Goal: Information Seeking & Learning: Understand process/instructions

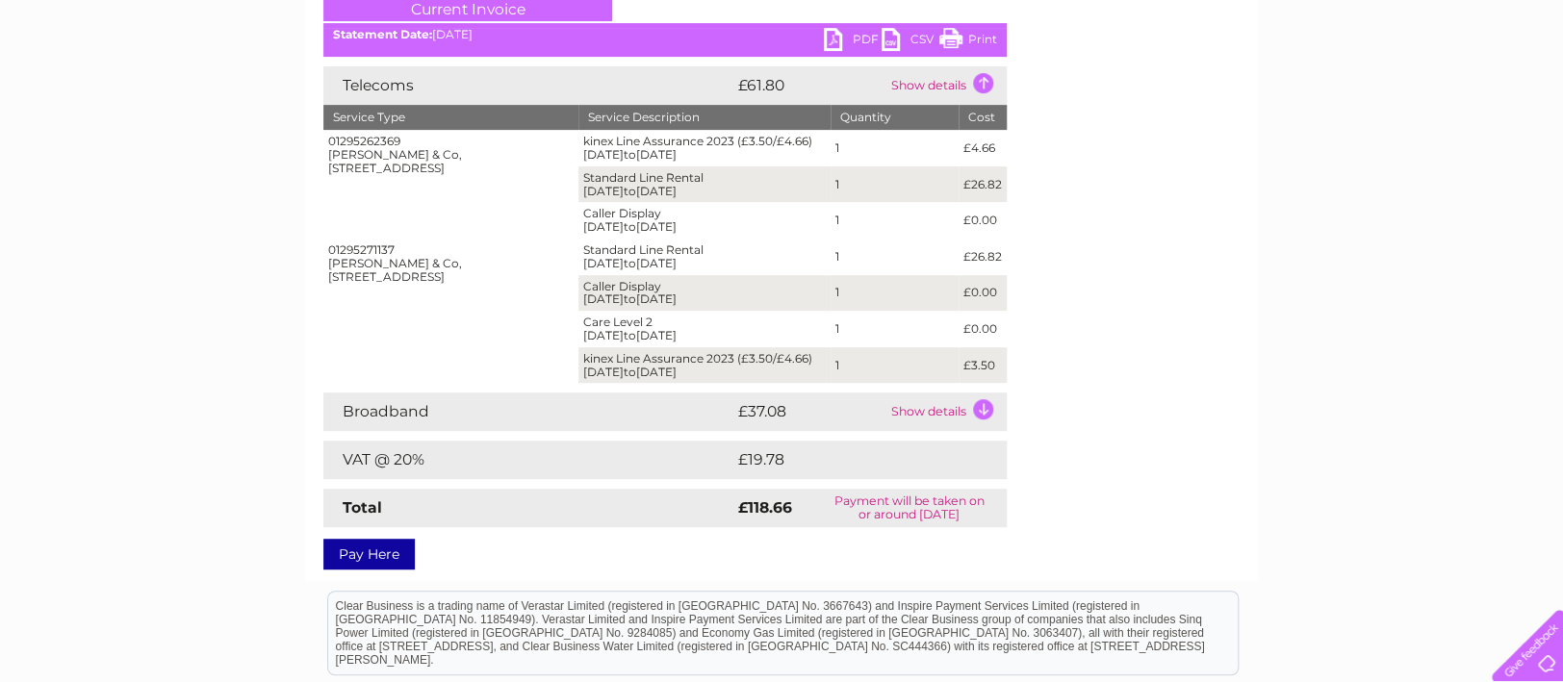
scroll to position [153, 0]
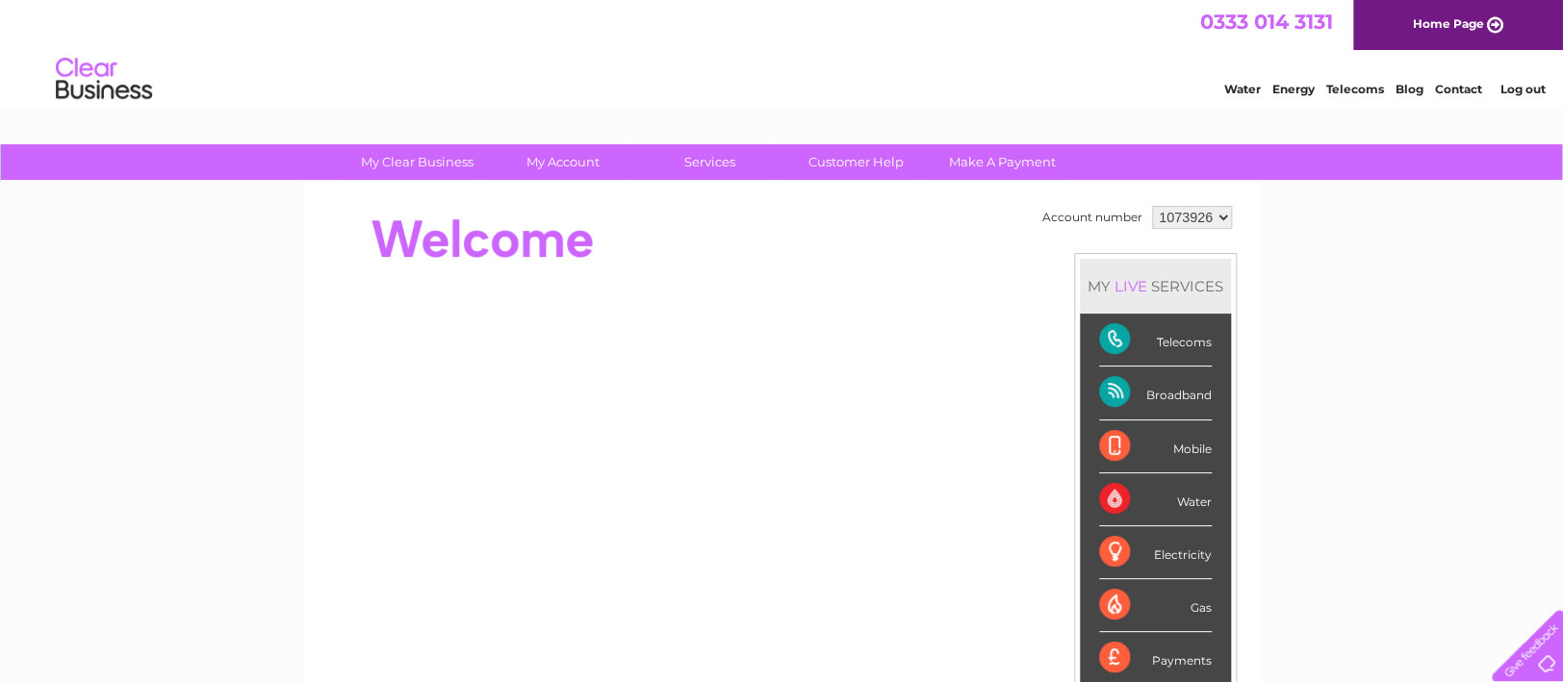
click at [1099, 333] on div "Telecoms" at bounding box center [1155, 340] width 113 height 53
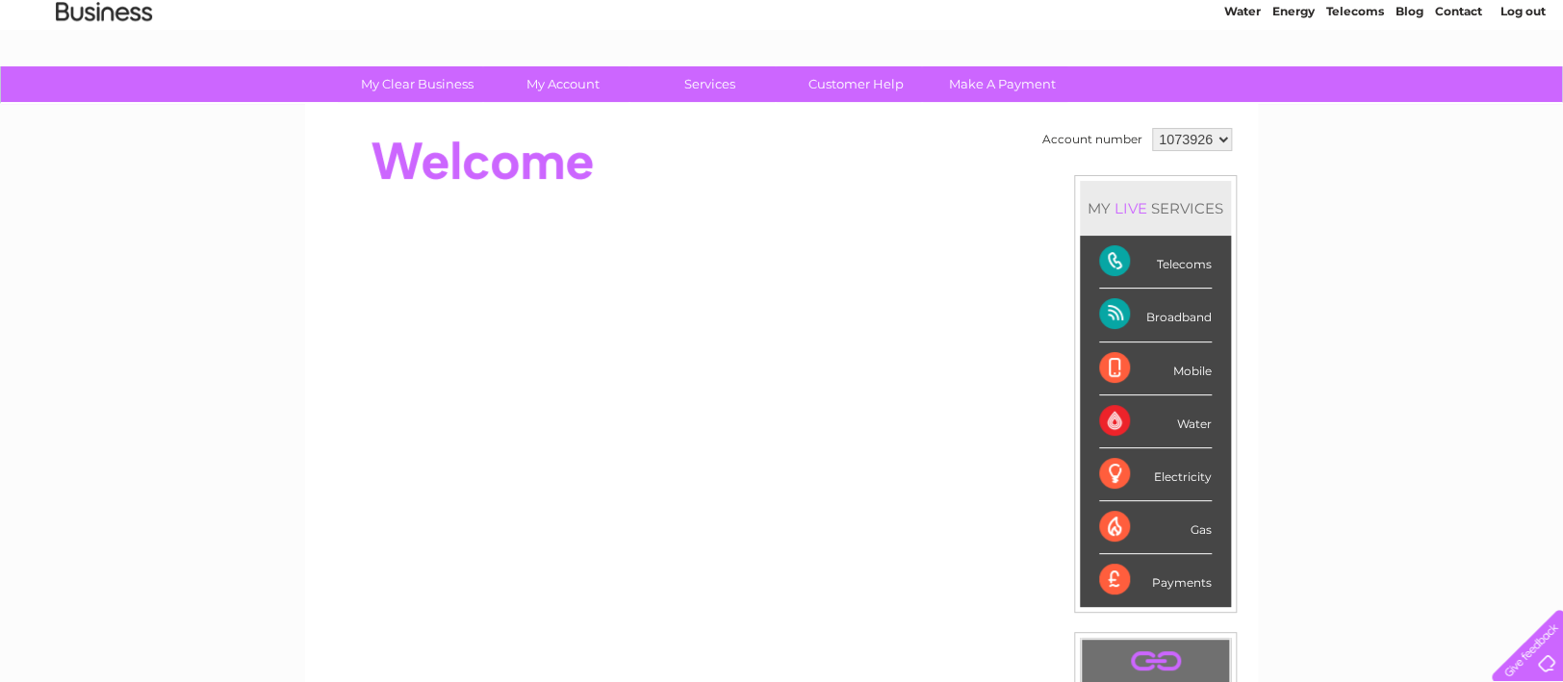
scroll to position [76, 0]
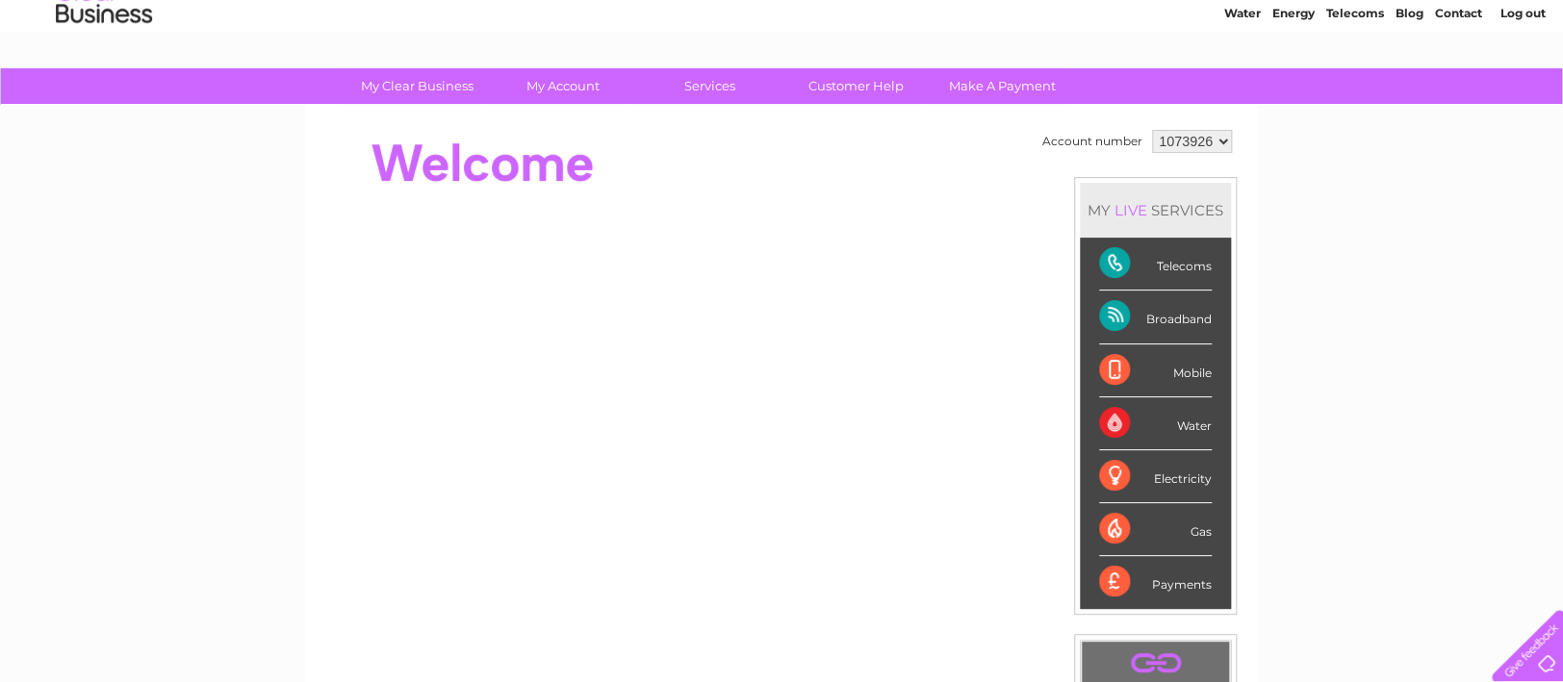
click at [1099, 259] on div "Telecoms" at bounding box center [1155, 264] width 113 height 53
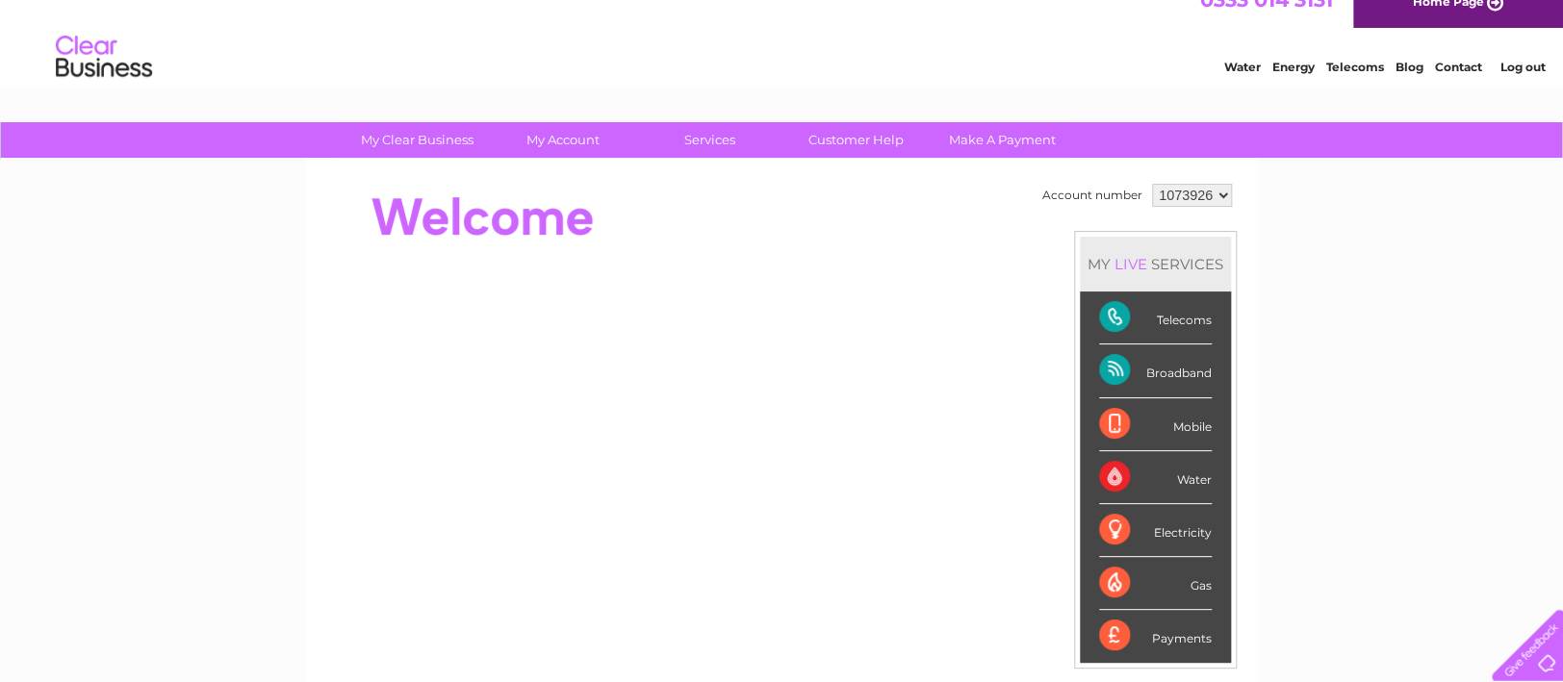
scroll to position [0, 0]
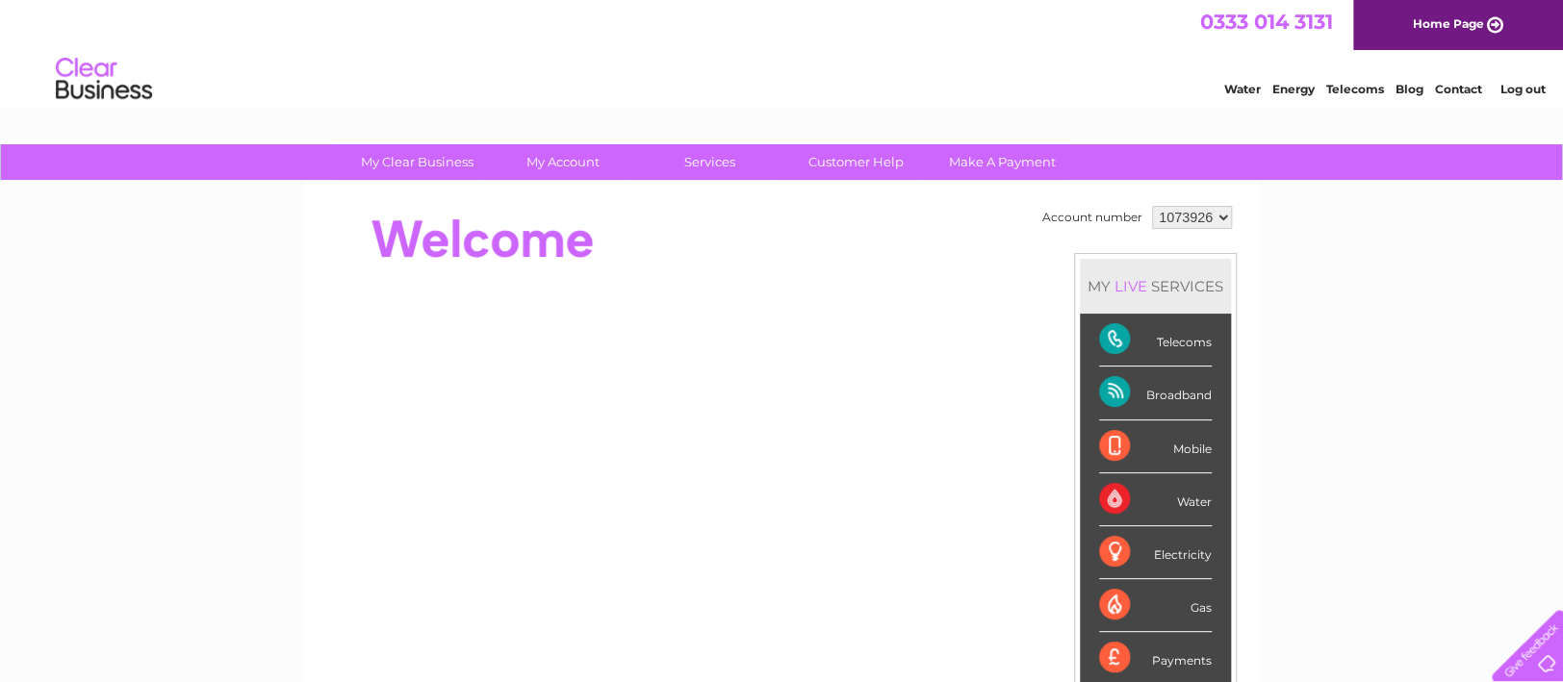
click at [1011, 242] on div at bounding box center [673, 239] width 700 height 77
click at [1099, 335] on div "Telecoms" at bounding box center [1155, 340] width 113 height 53
click at [1099, 393] on div "Broadband" at bounding box center [1155, 393] width 113 height 53
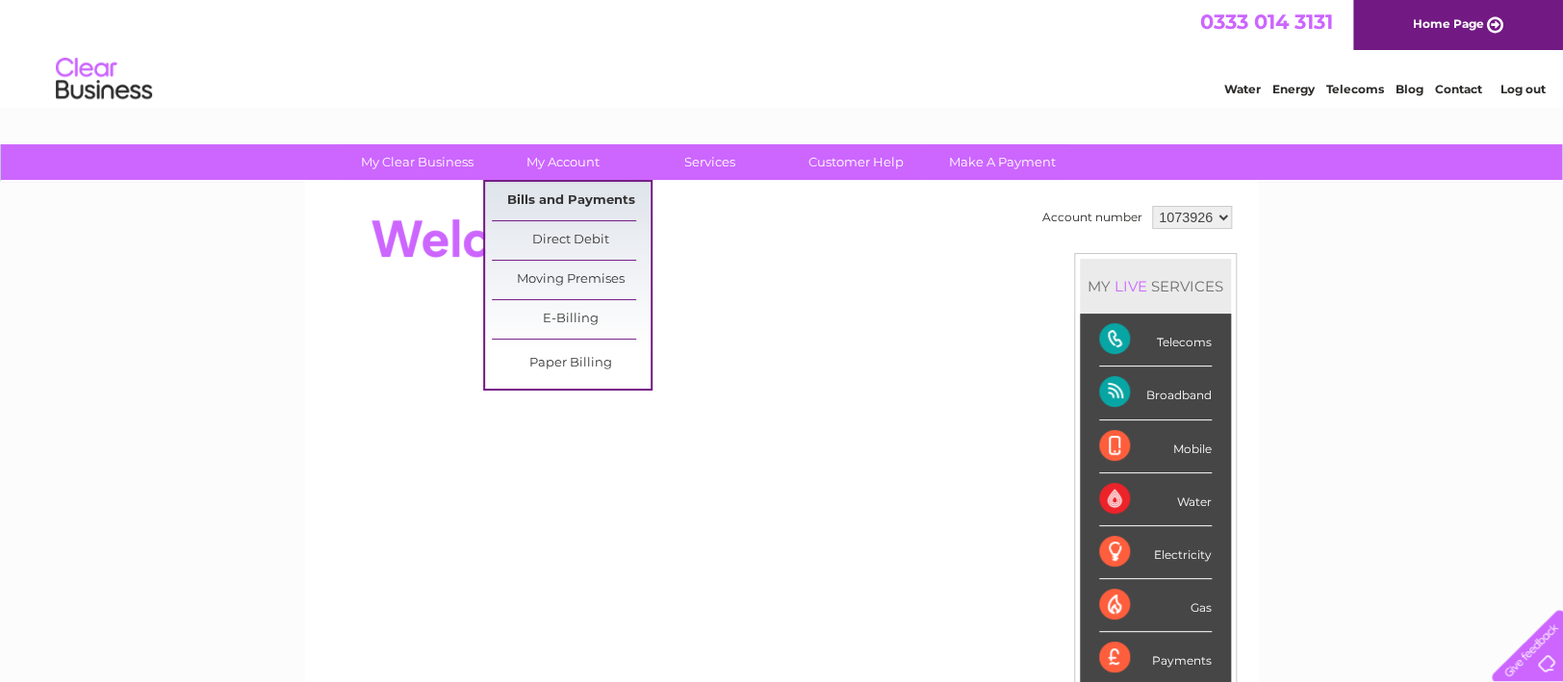
click at [542, 200] on link "Bills and Payments" at bounding box center [571, 201] width 159 height 38
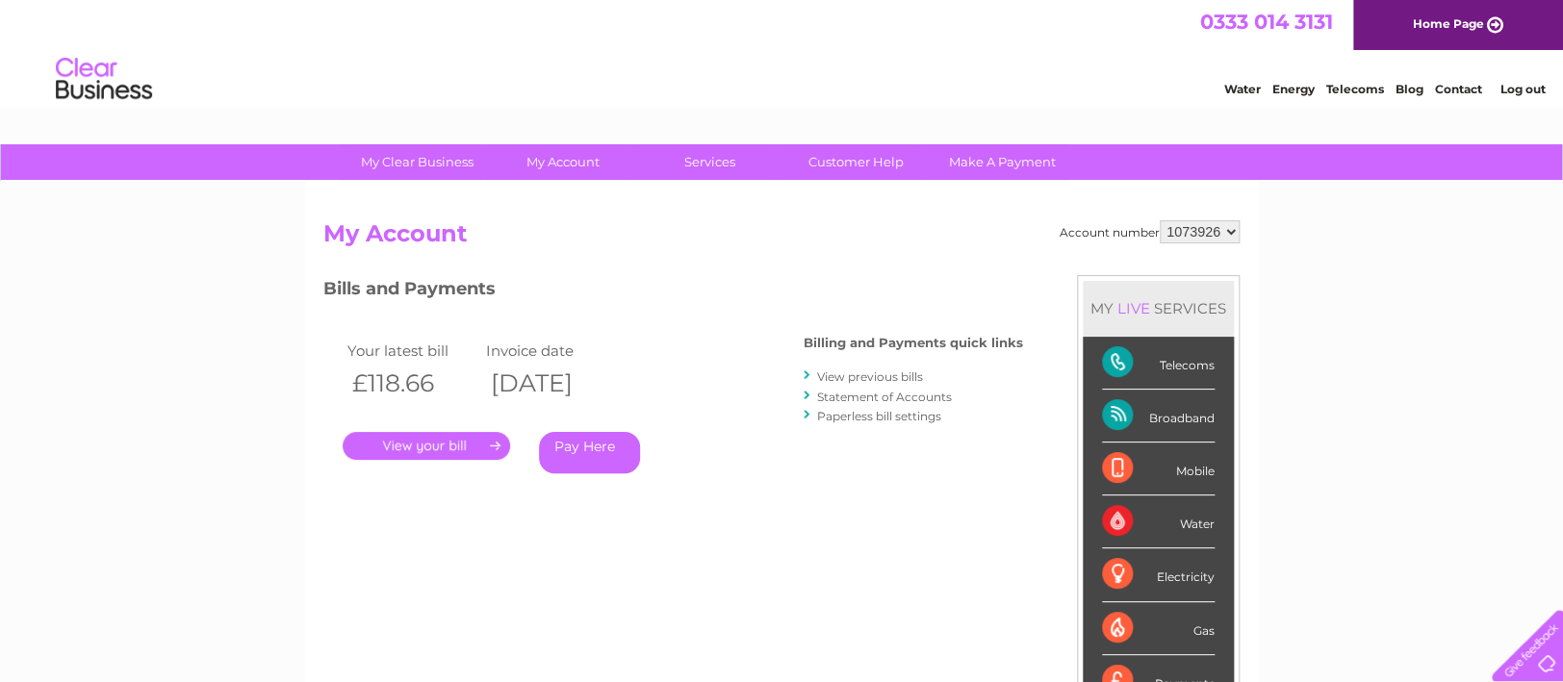
click at [447, 448] on link "." at bounding box center [426, 446] width 167 height 28
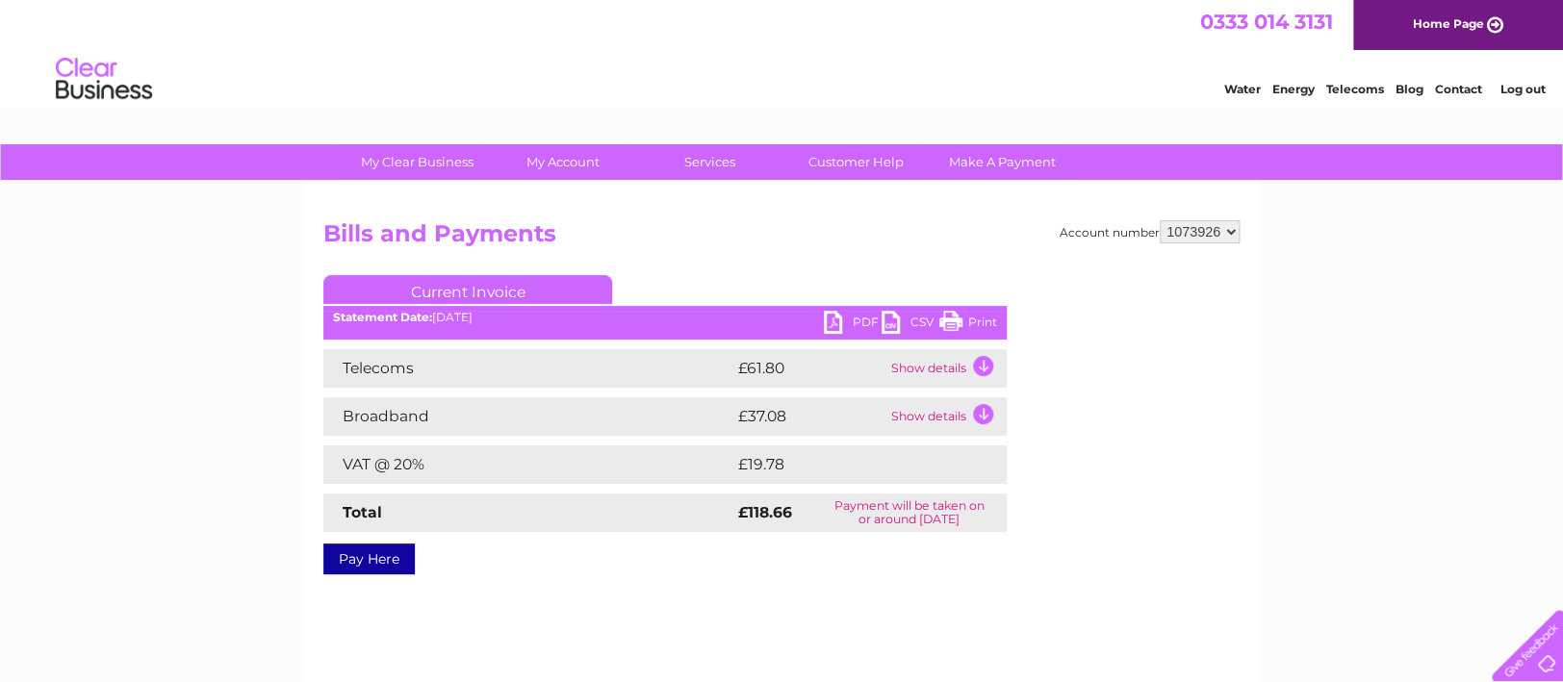
click at [923, 372] on td "Show details" at bounding box center [946, 368] width 120 height 38
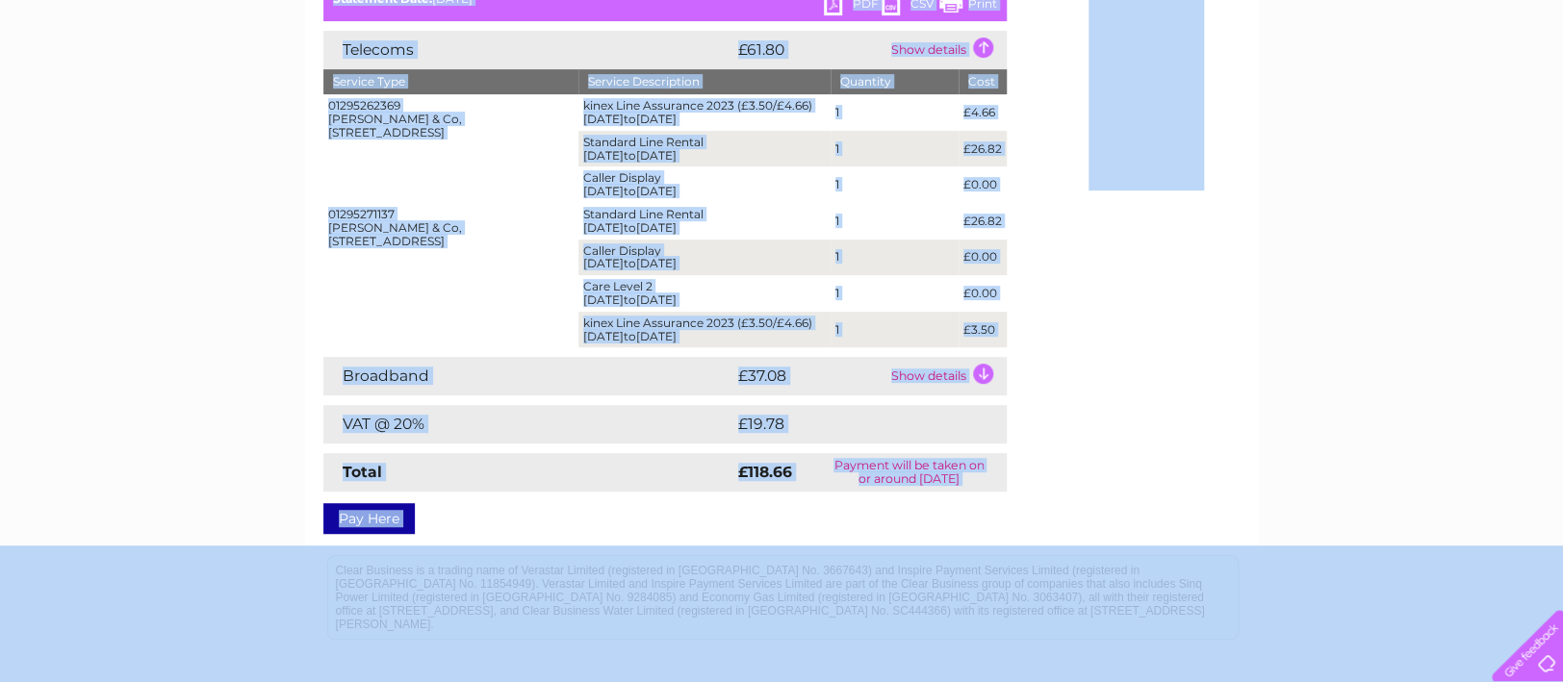
scroll to position [521, 0]
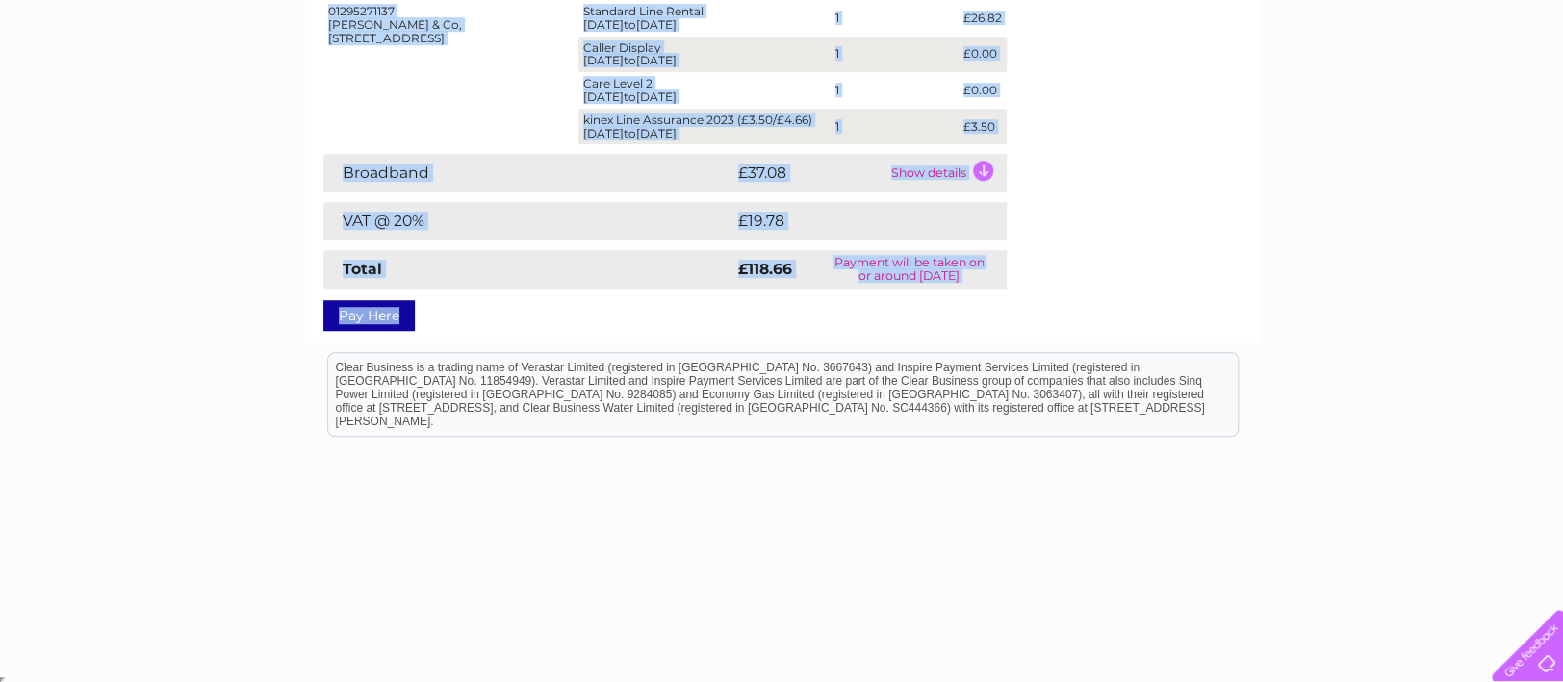
drag, startPoint x: 324, startPoint y: 79, endPoint x: 991, endPoint y: 300, distance: 702.5
click at [991, 300] on div "Account number 1073926 Bills and Payments Current Invoice PDF CSV Print" at bounding box center [781, 11] width 916 height 625
copy div "Bills and Payments Current Invoice PDF CSV Print Statement Date: 09/10/2025 Tel…"
click at [1398, 146] on div "My Clear Business Login Details My Details My Preferences Link Account My Accou…" at bounding box center [781, 147] width 1563 height 1049
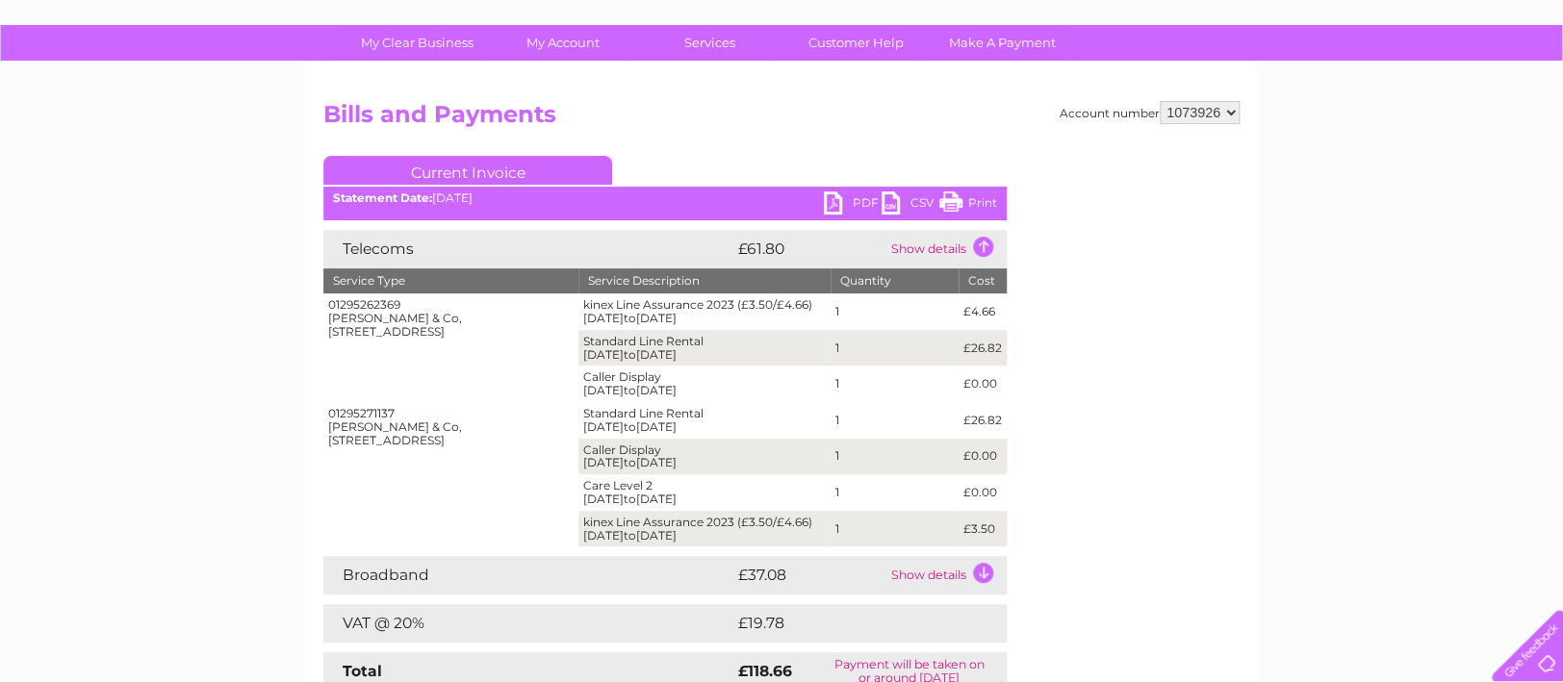
scroll to position [0, 0]
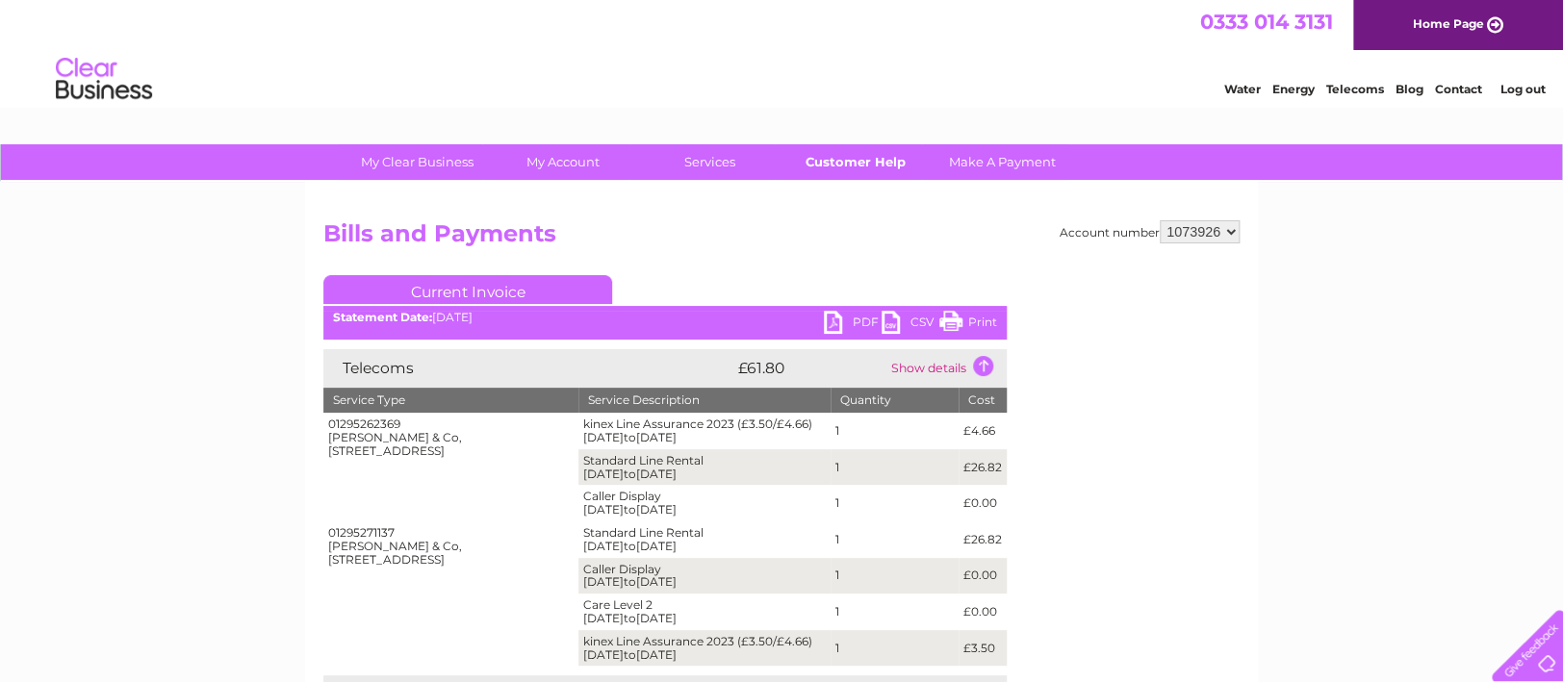
click at [852, 172] on link "Customer Help" at bounding box center [855, 162] width 159 height 36
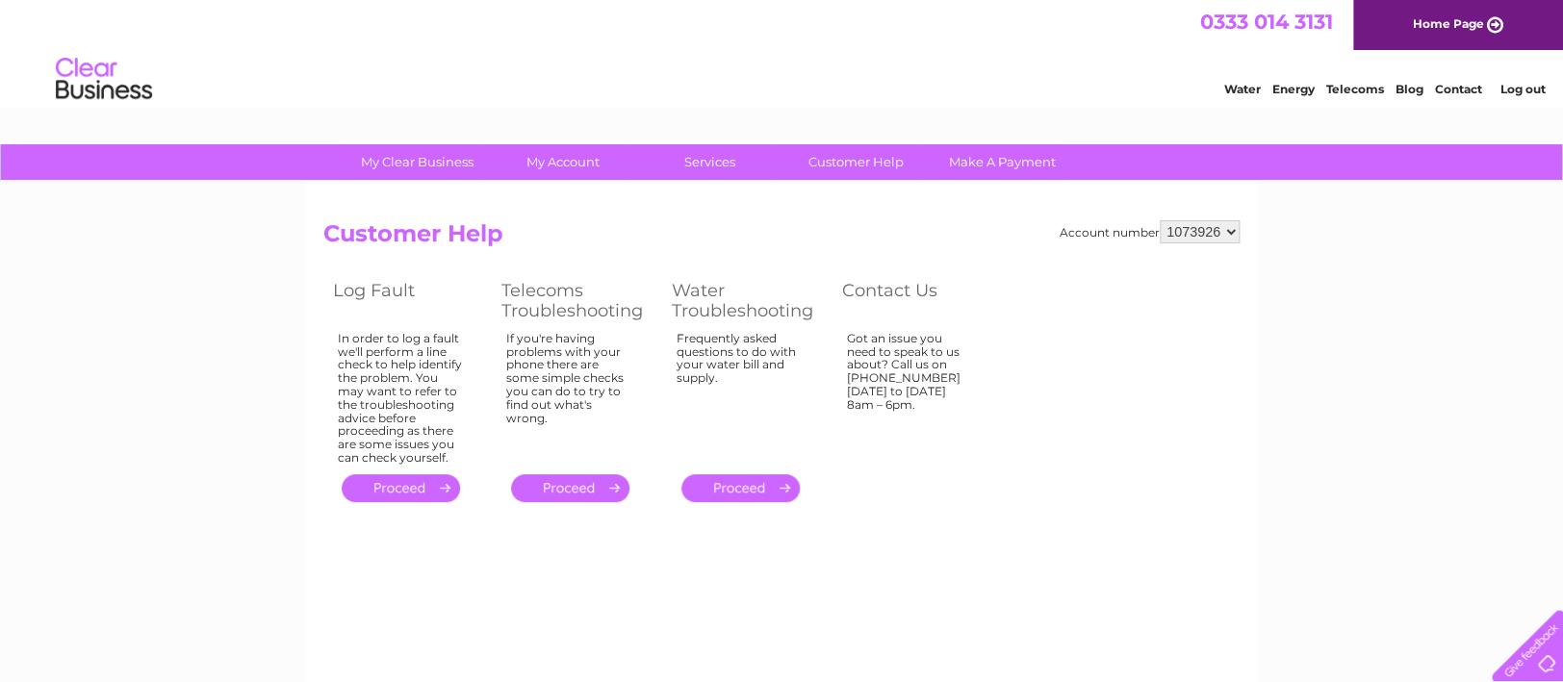
drag, startPoint x: 327, startPoint y: 230, endPoint x: 988, endPoint y: 419, distance: 687.4
click at [988, 419] on div "Account number 1073926 Customer Help Log Fault Telecoms Troubleshooting Water T…" at bounding box center [781, 363] width 916 height 287
copy div "Customer Help Log Fault Telecoms Troubleshooting Water Troubleshooting Contact …"
